Goal: Transaction & Acquisition: Purchase product/service

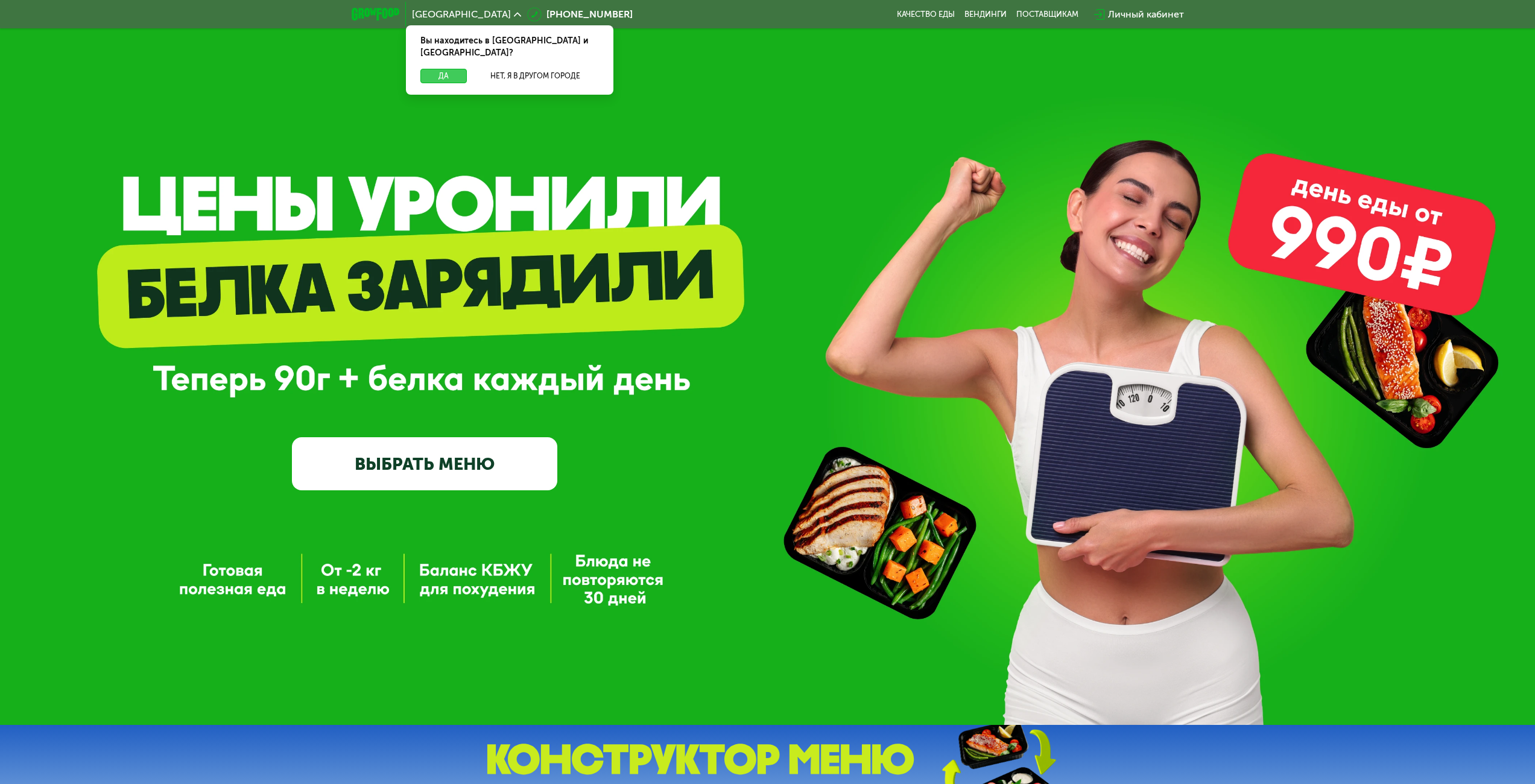
click at [443, 69] on button "Да" at bounding box center [444, 76] width 46 height 14
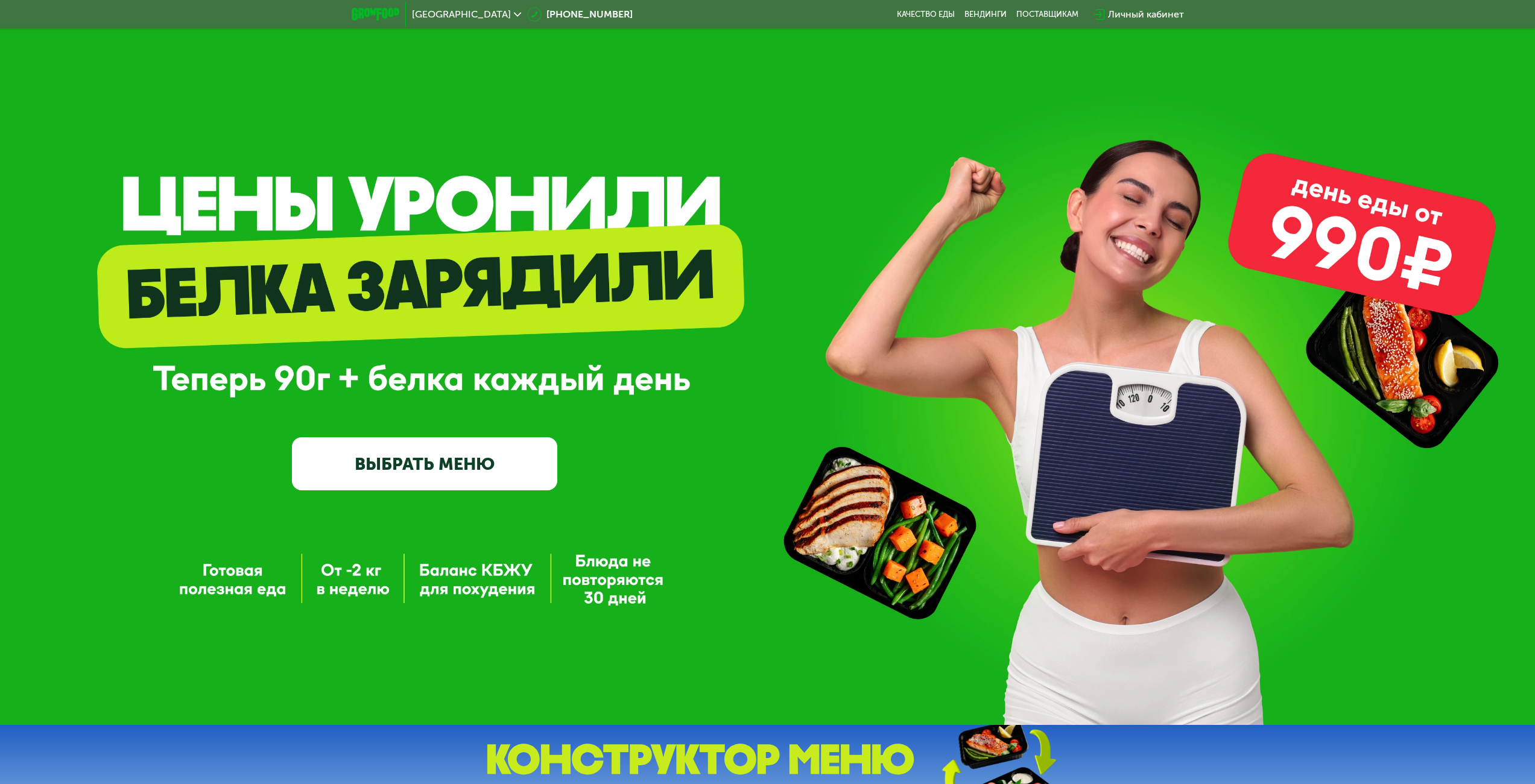
click at [432, 452] on link "ВЫБРАТЬ МЕНЮ" at bounding box center [425, 463] width 266 height 53
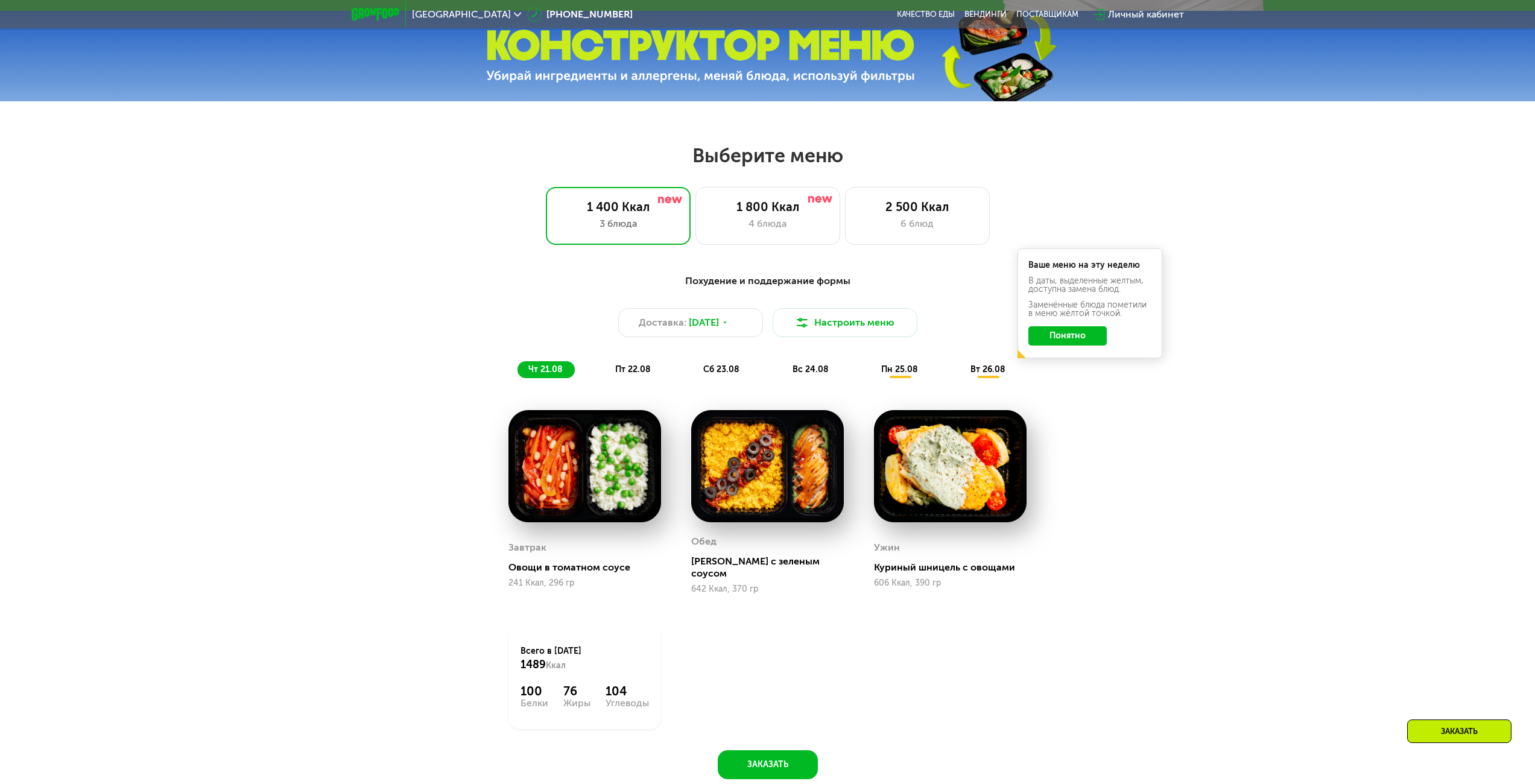
scroll to position [845, 0]
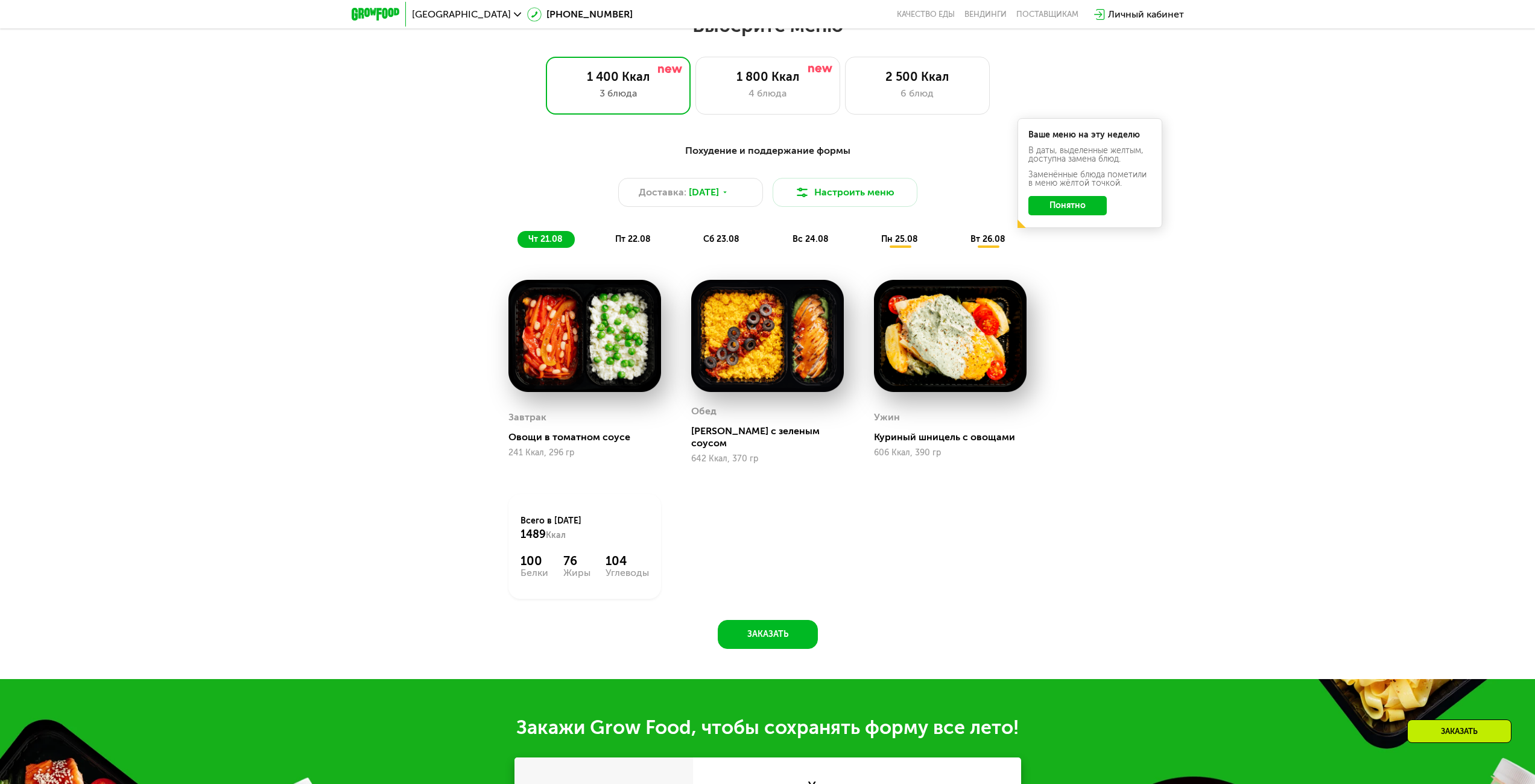
click at [791, 93] on div "4 блюда" at bounding box center [768, 93] width 119 height 14
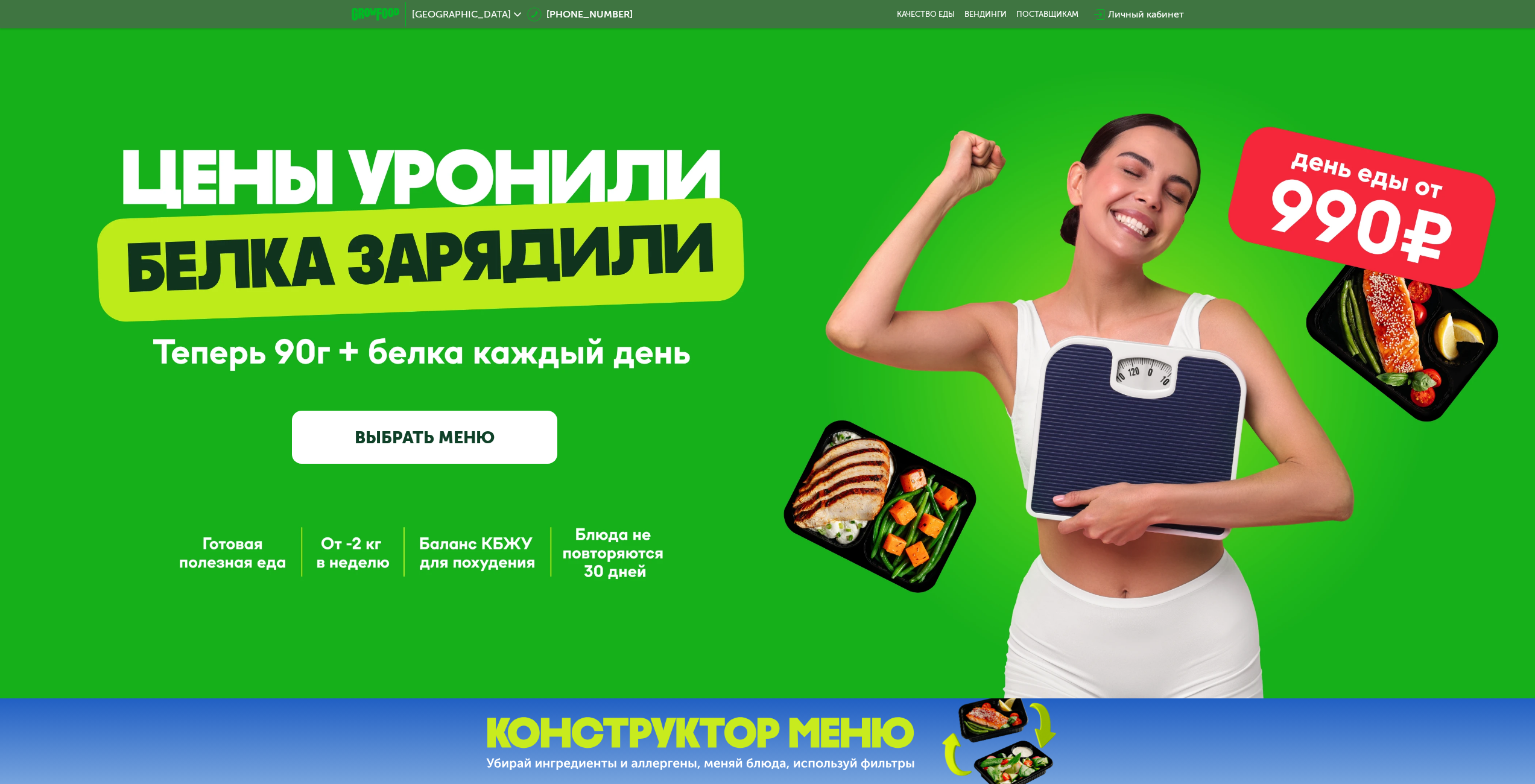
scroll to position [0, 0]
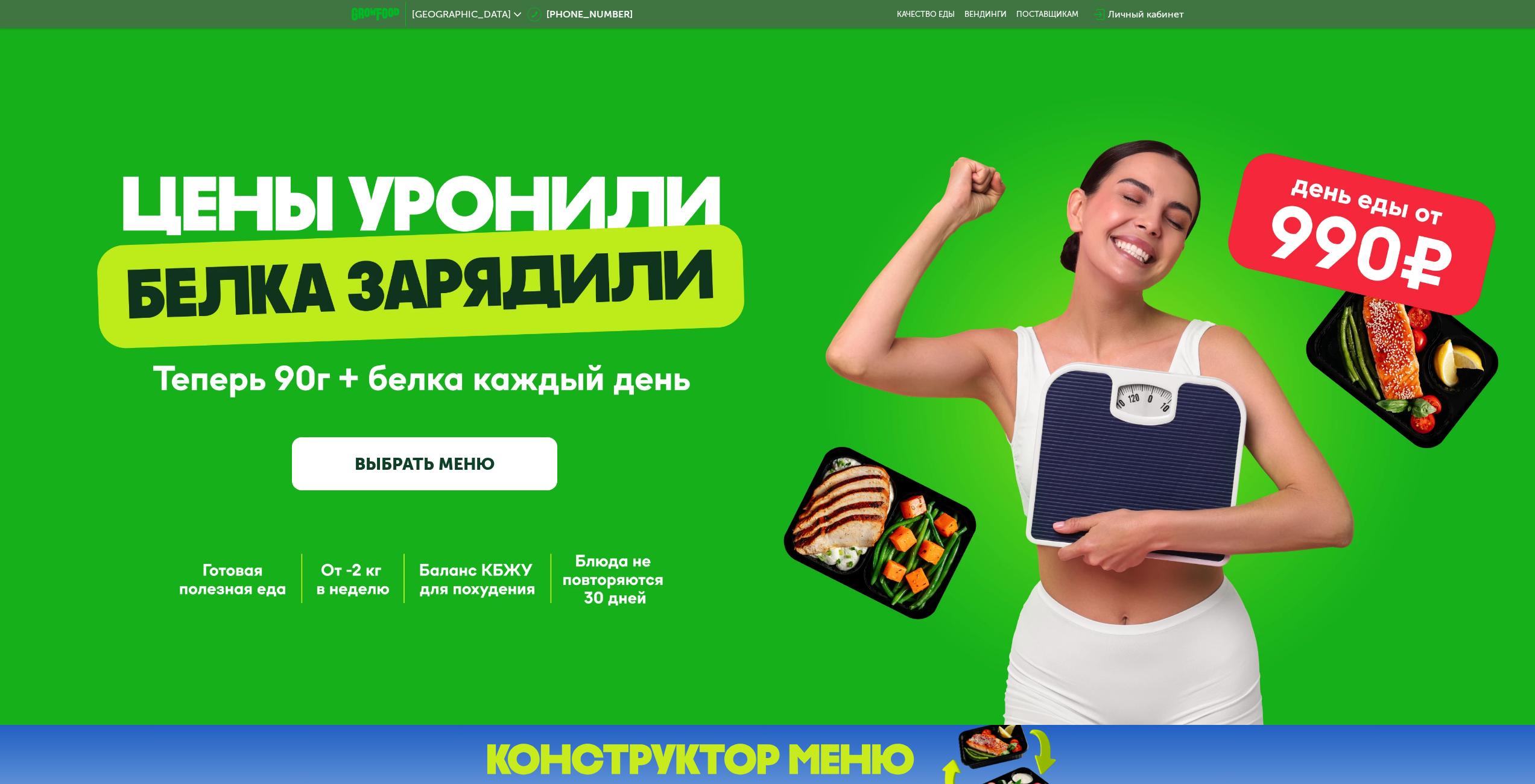
click at [434, 462] on link "ВЫБРАТЬ МЕНЮ" at bounding box center [425, 463] width 266 height 53
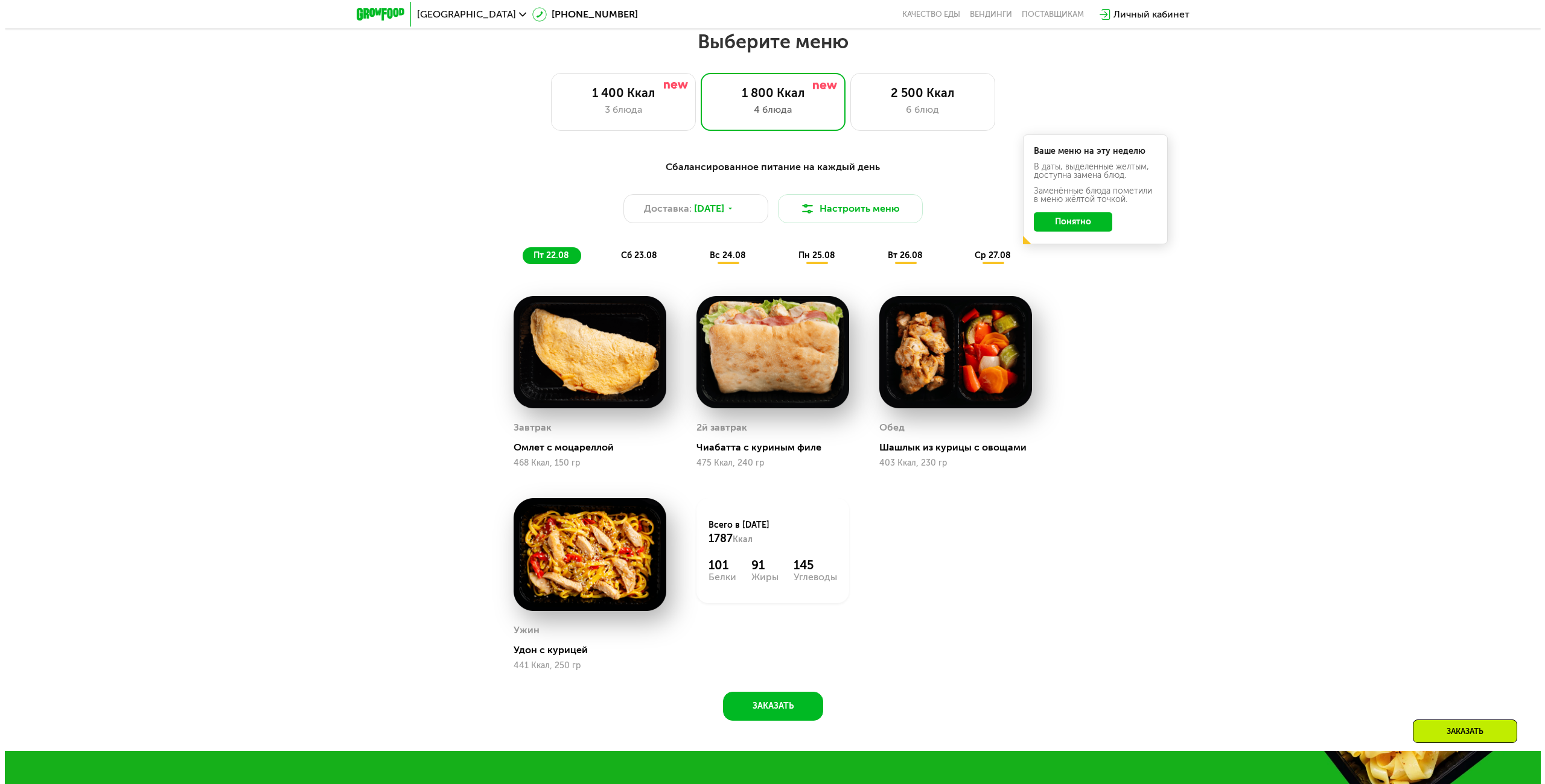
scroll to position [833, 0]
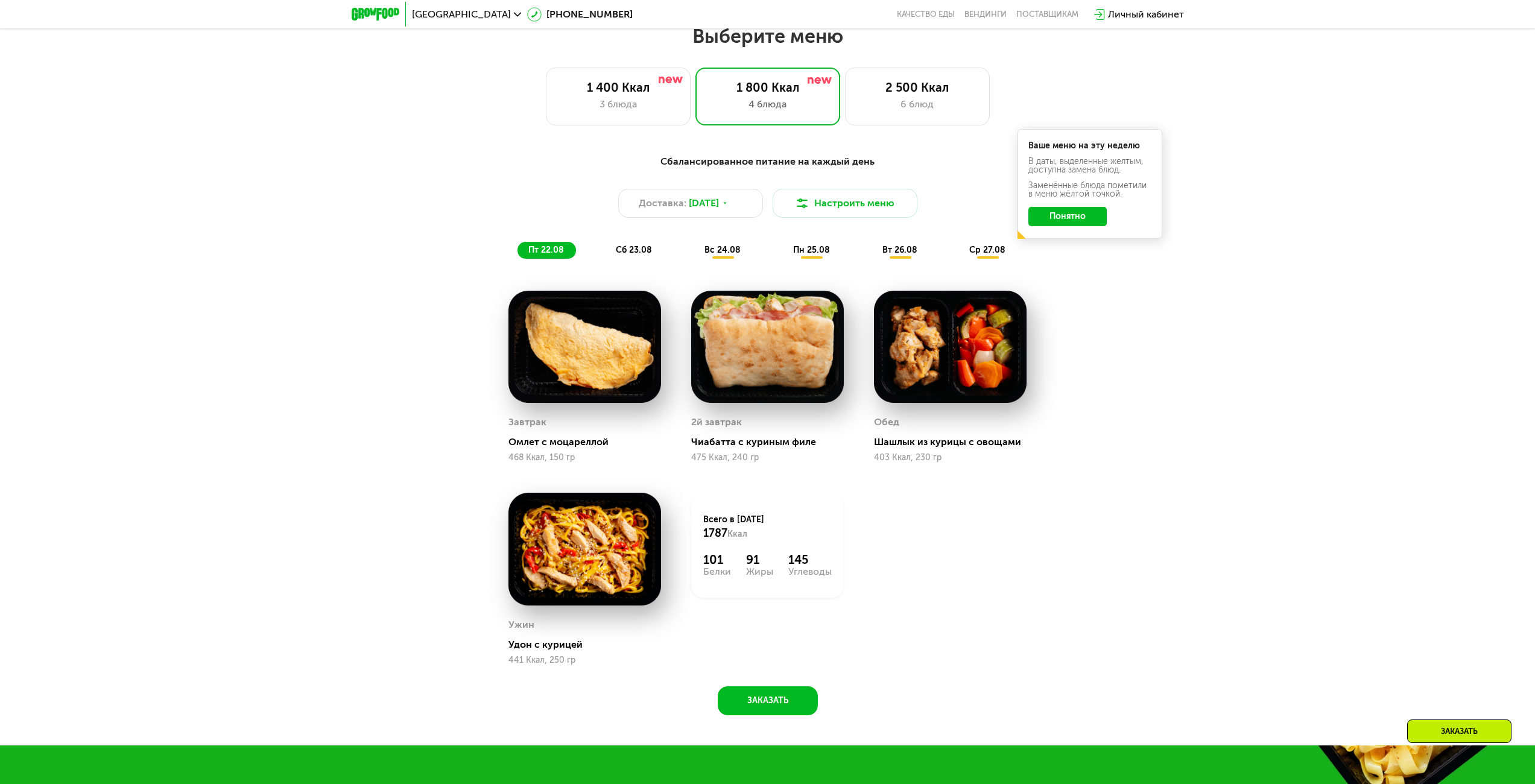
click at [825, 200] on button "Настроить меню" at bounding box center [845, 203] width 145 height 29
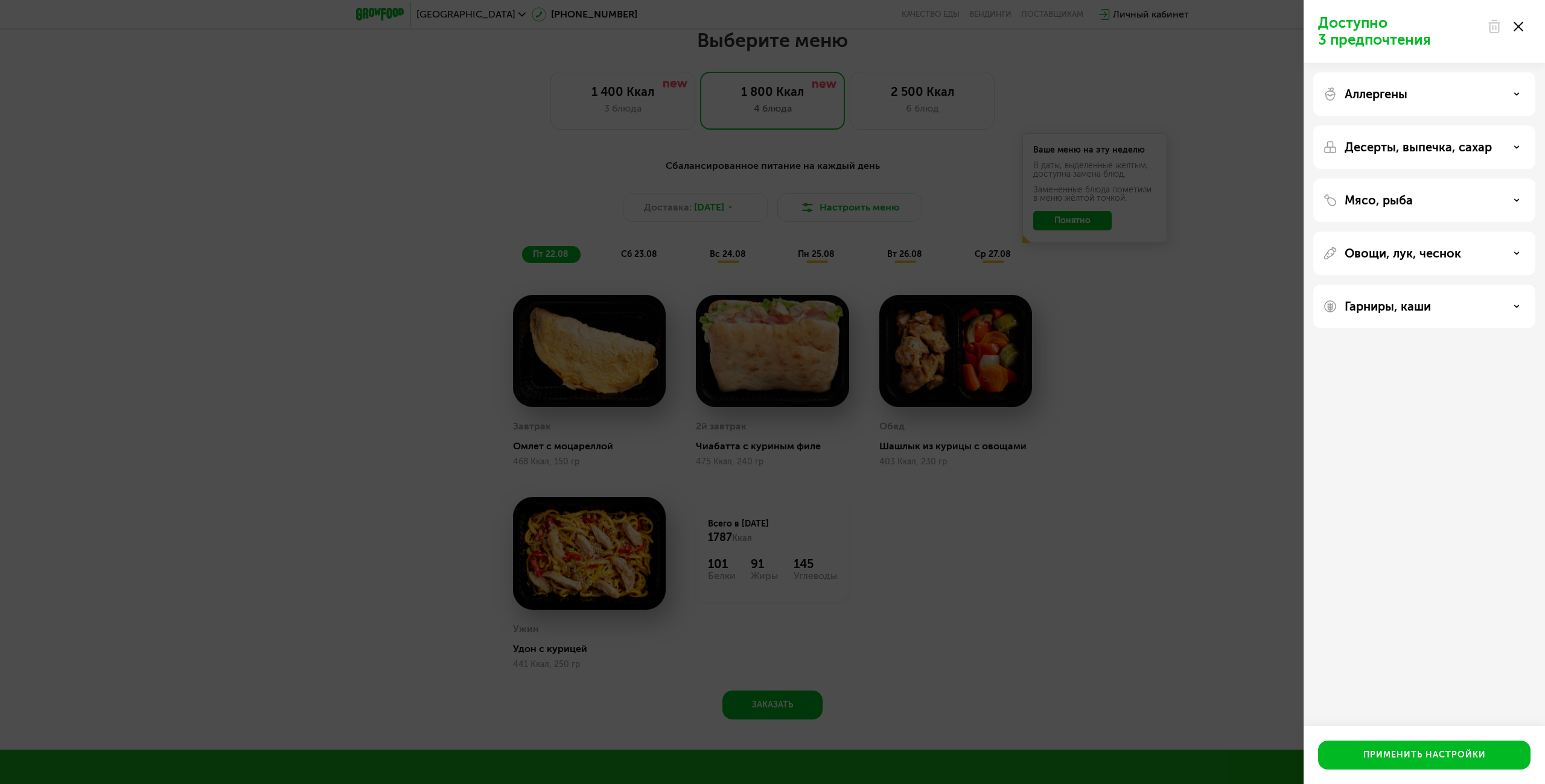
click at [1340, 101] on div "Аллергены" at bounding box center [1424, 94] width 202 height 14
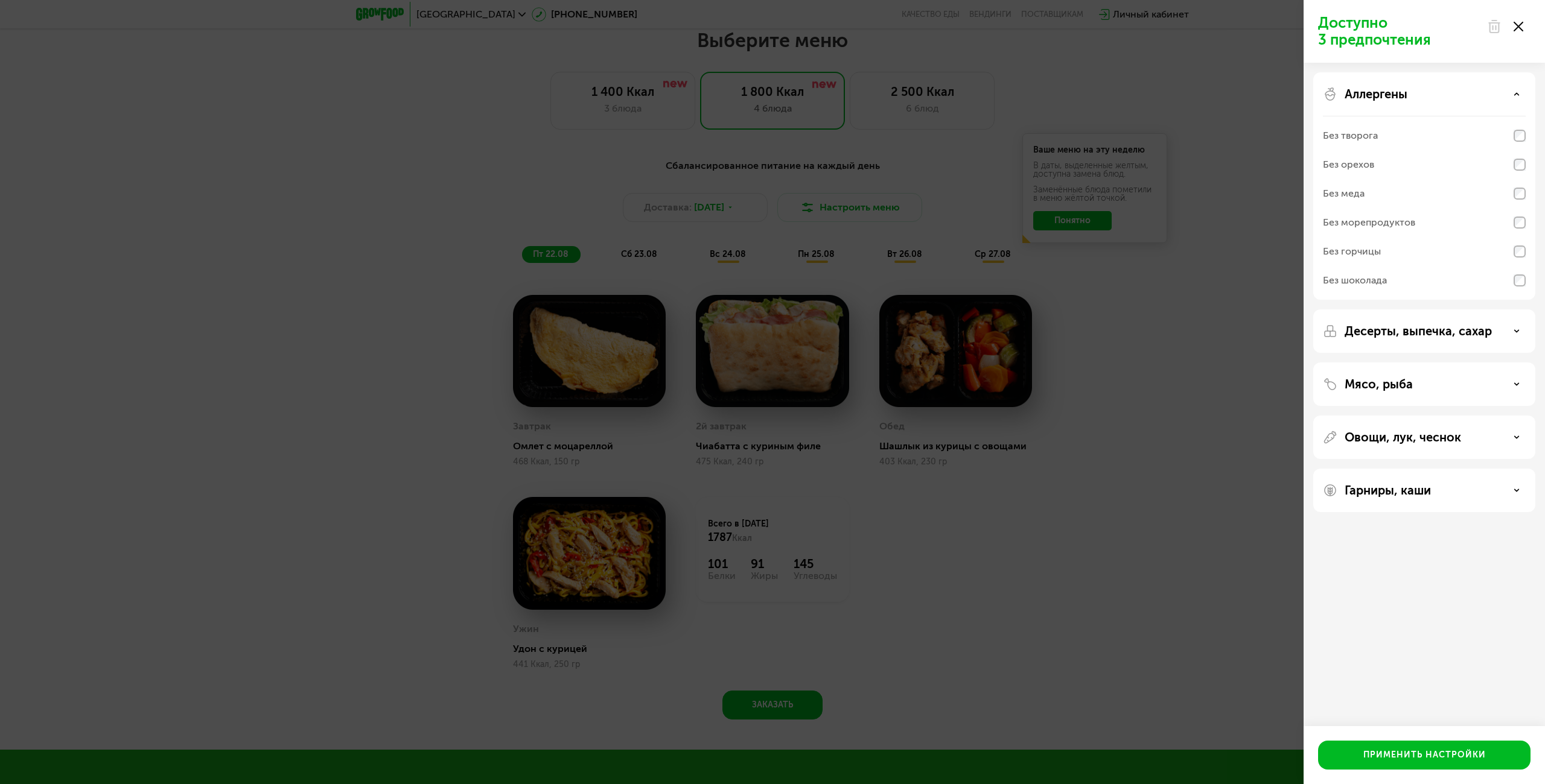
click at [1440, 329] on p "Десерты, выпечка, сахар" at bounding box center [1418, 331] width 148 height 14
click at [1452, 542] on div "Мясо, рыба" at bounding box center [1424, 564] width 222 height 44
click at [1499, 509] on div "Мясо, рыба" at bounding box center [1424, 510] width 202 height 14
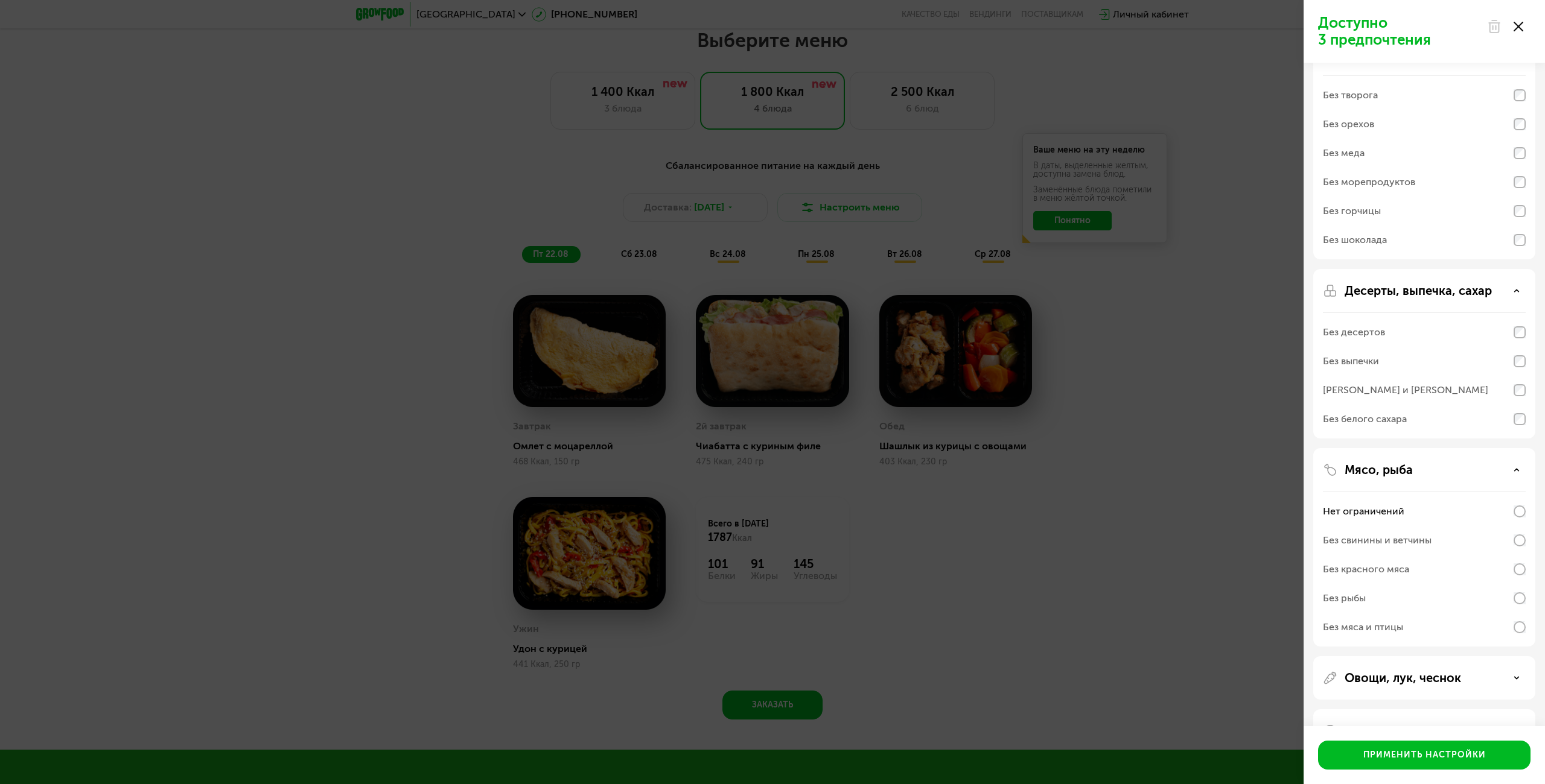
scroll to position [79, 0]
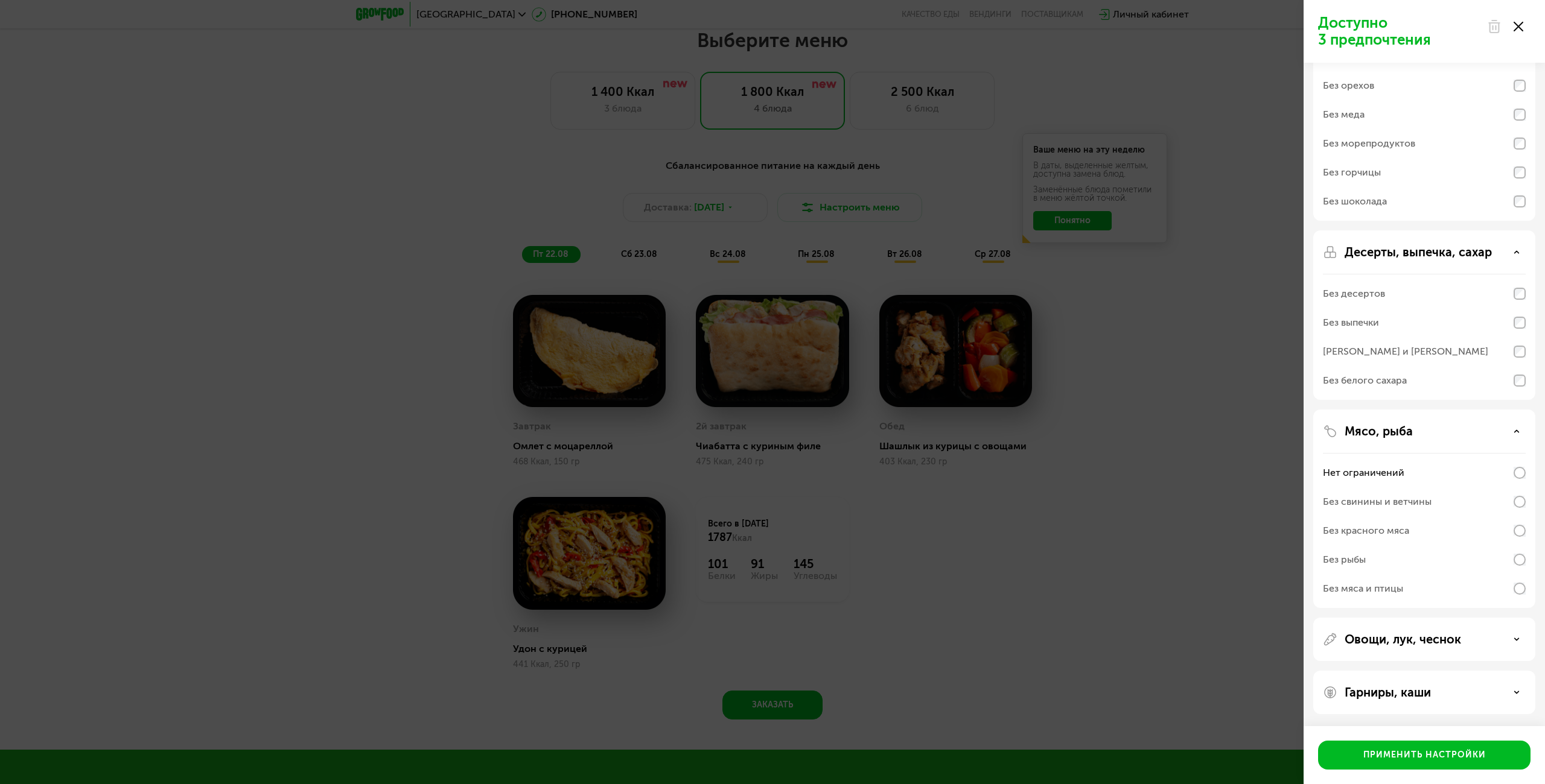
click at [1411, 689] on p "Гарниры, каши" at bounding box center [1387, 692] width 86 height 14
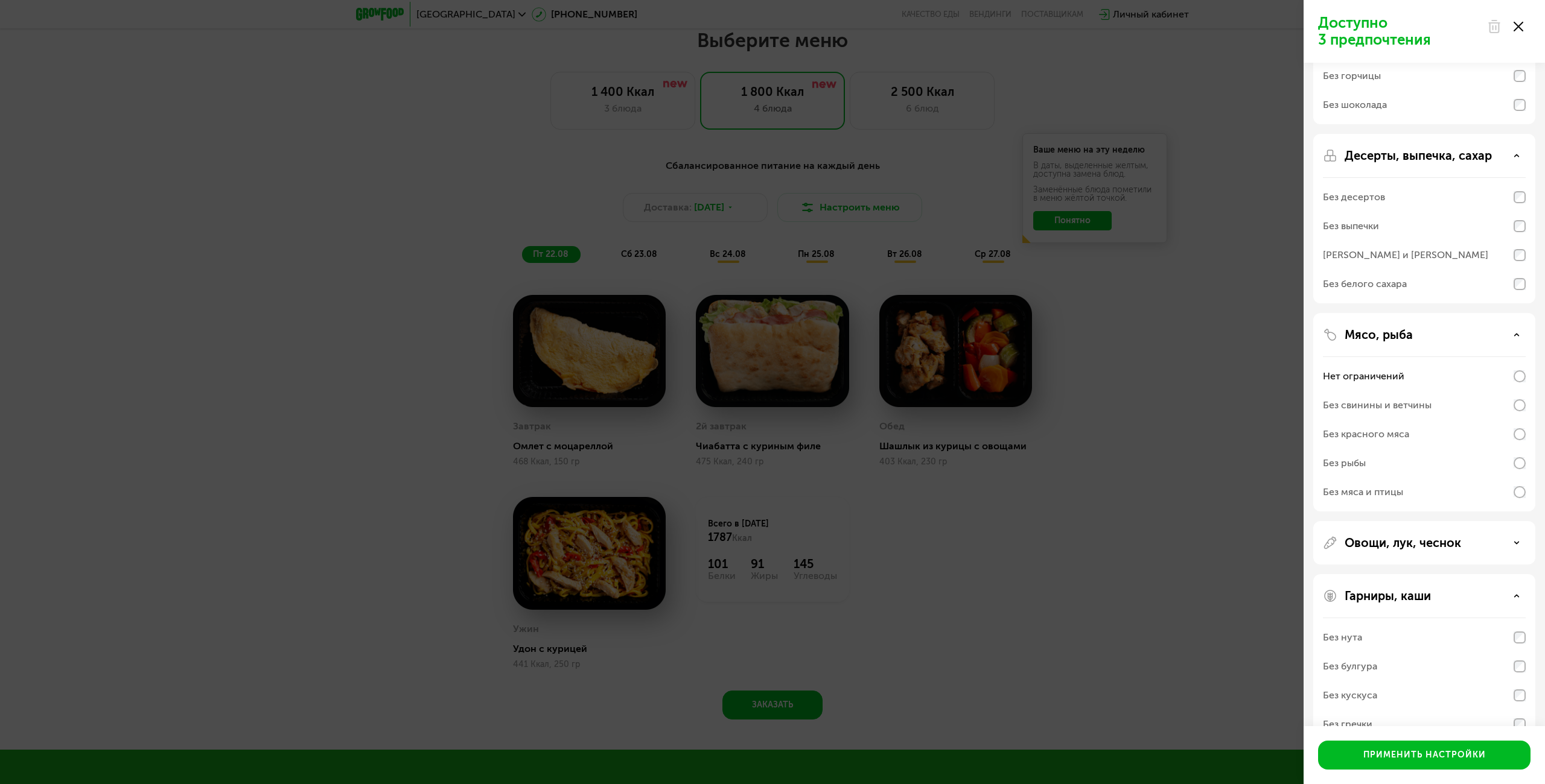
scroll to position [234, 0]
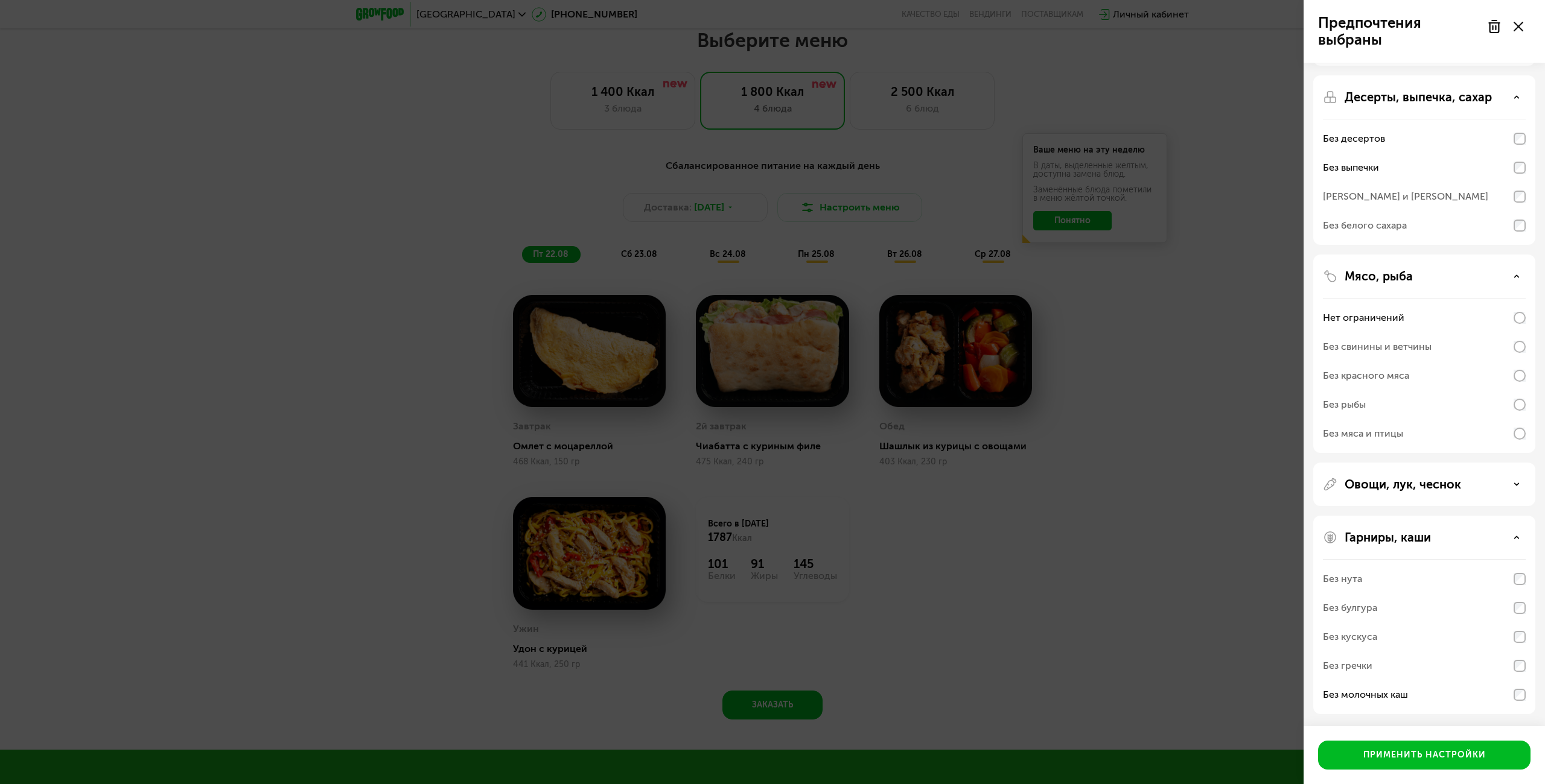
click at [1519, 188] on div "[PERSON_NAME] и [PERSON_NAME]" at bounding box center [1424, 197] width 202 height 29
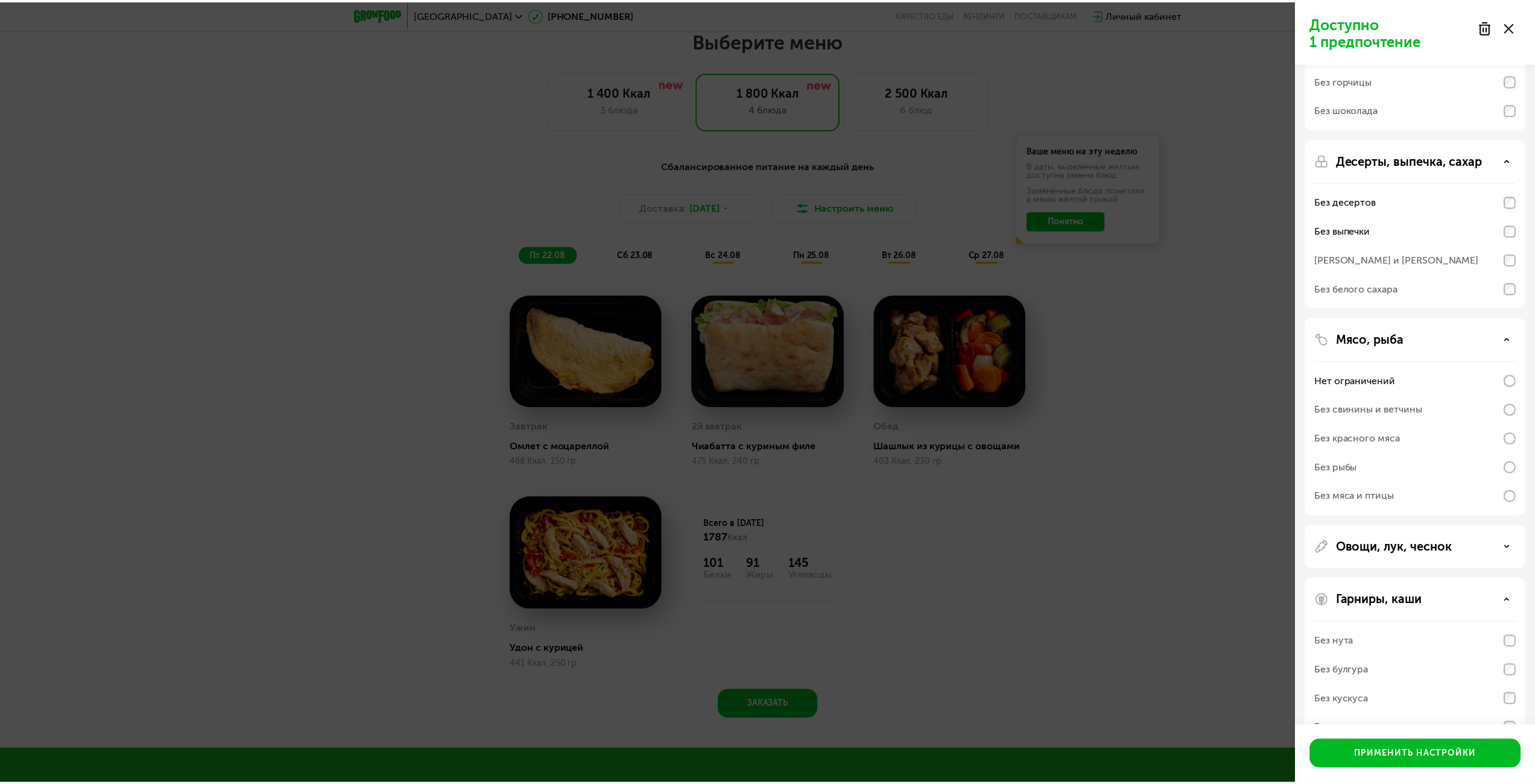
scroll to position [0, 0]
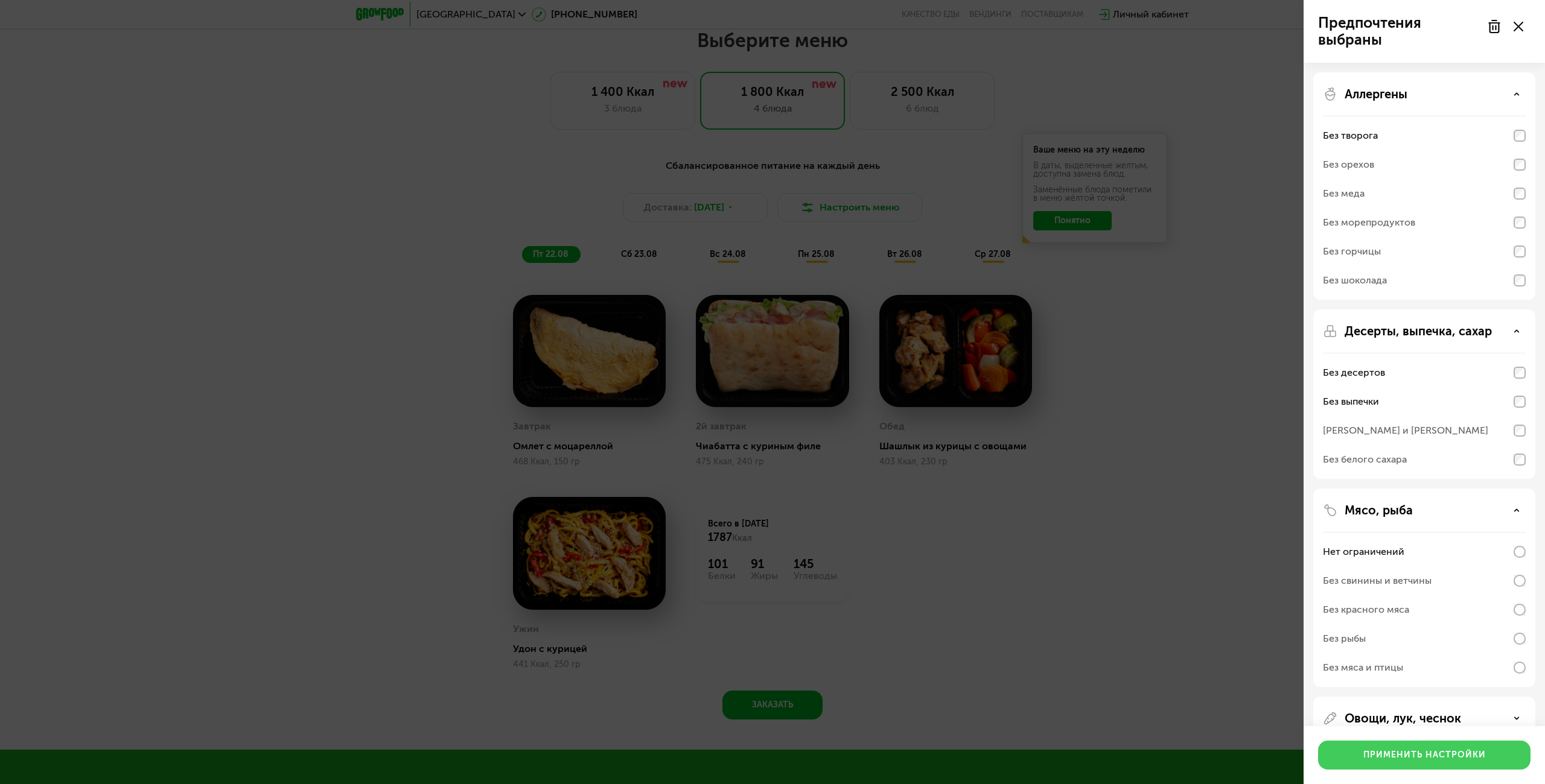
drag, startPoint x: 1448, startPoint y: 760, endPoint x: 1448, endPoint y: 754, distance: 6.0
click at [1448, 760] on div "Применить настройки" at bounding box center [1424, 755] width 122 height 12
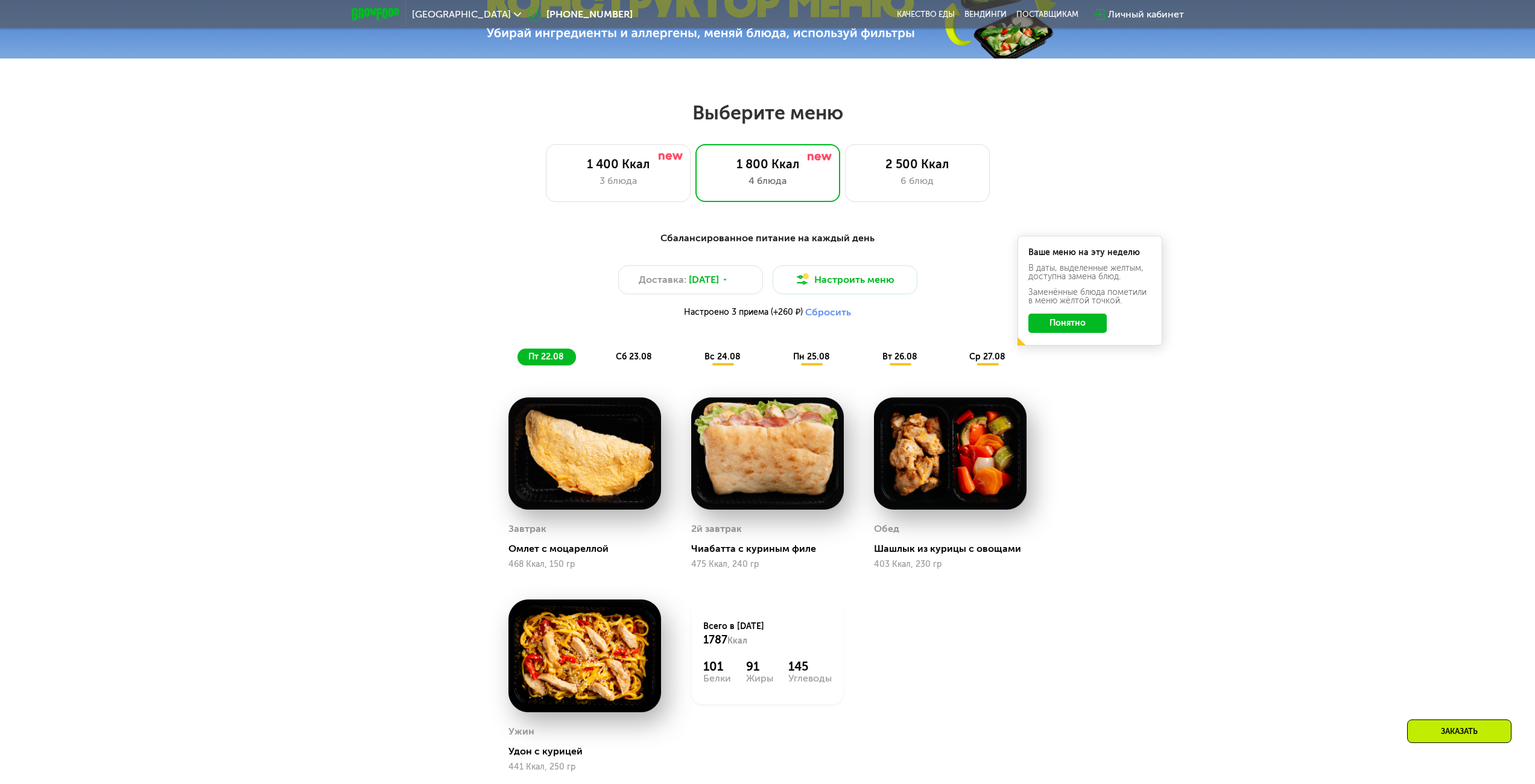
scroll to position [653, 0]
